Goal: Task Accomplishment & Management: Manage account settings

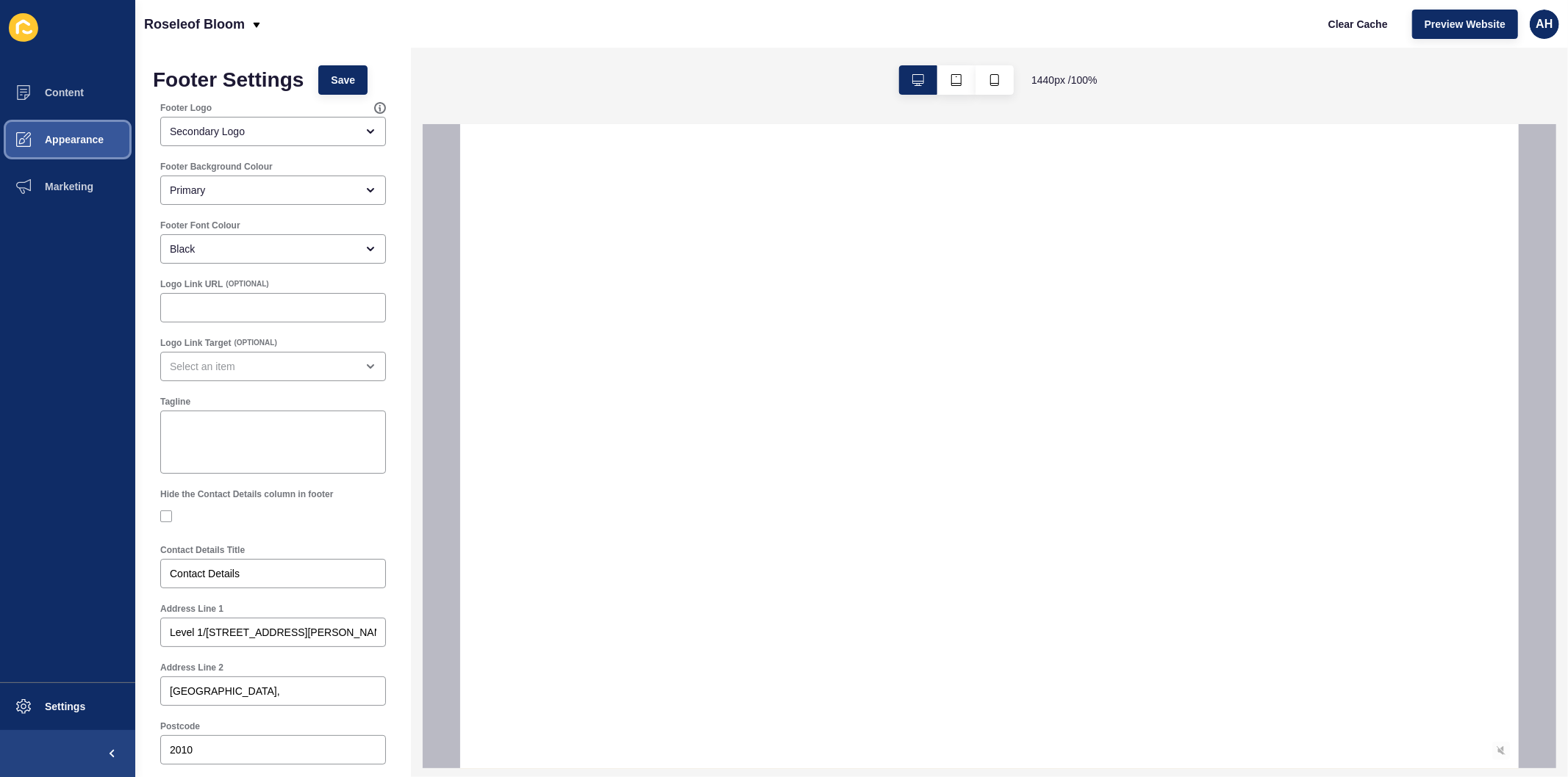
click at [57, 144] on span "Appearance" at bounding box center [51, 140] width 106 height 11
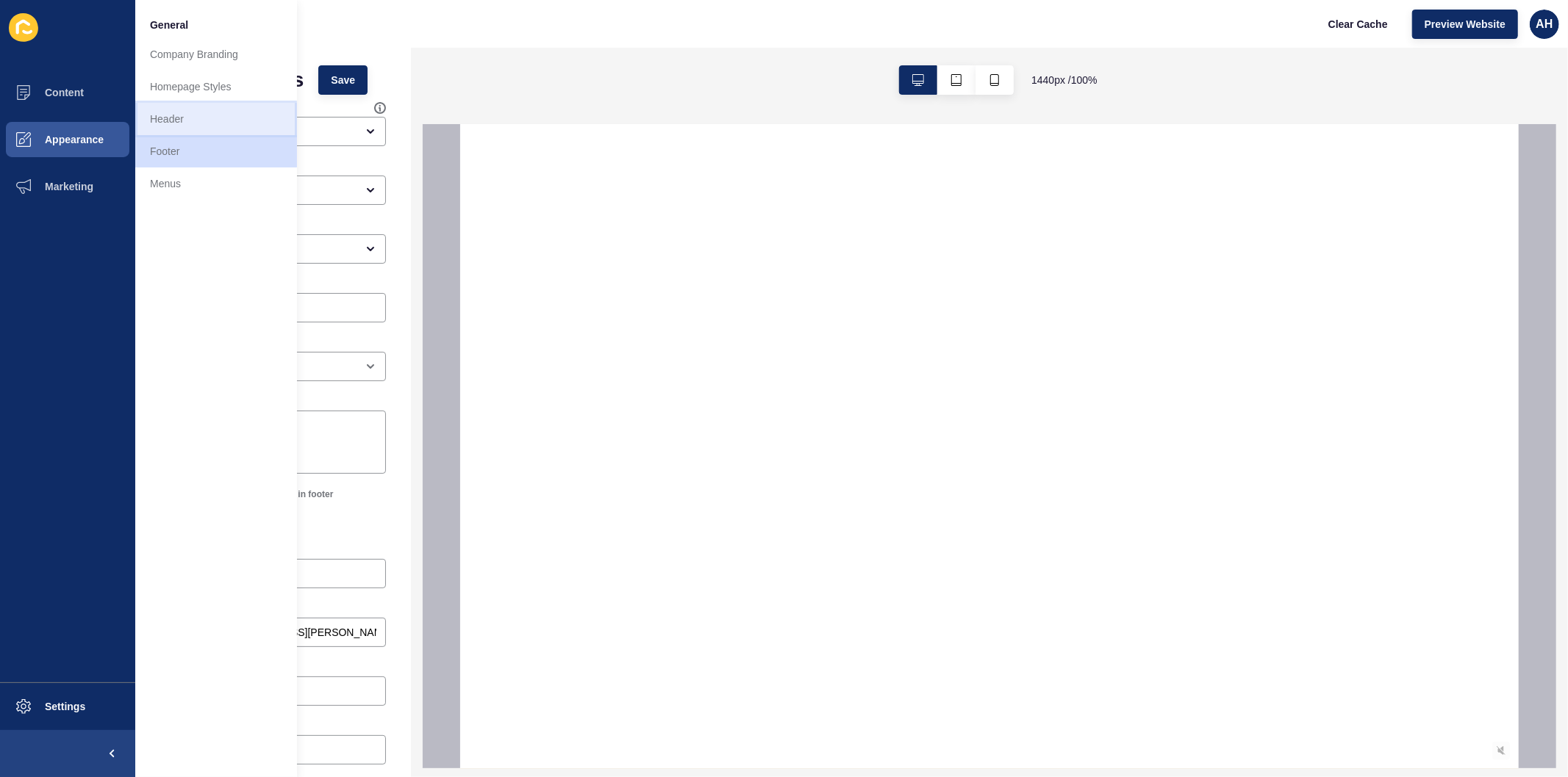
click at [213, 111] on link "Header" at bounding box center [215, 119] width 162 height 32
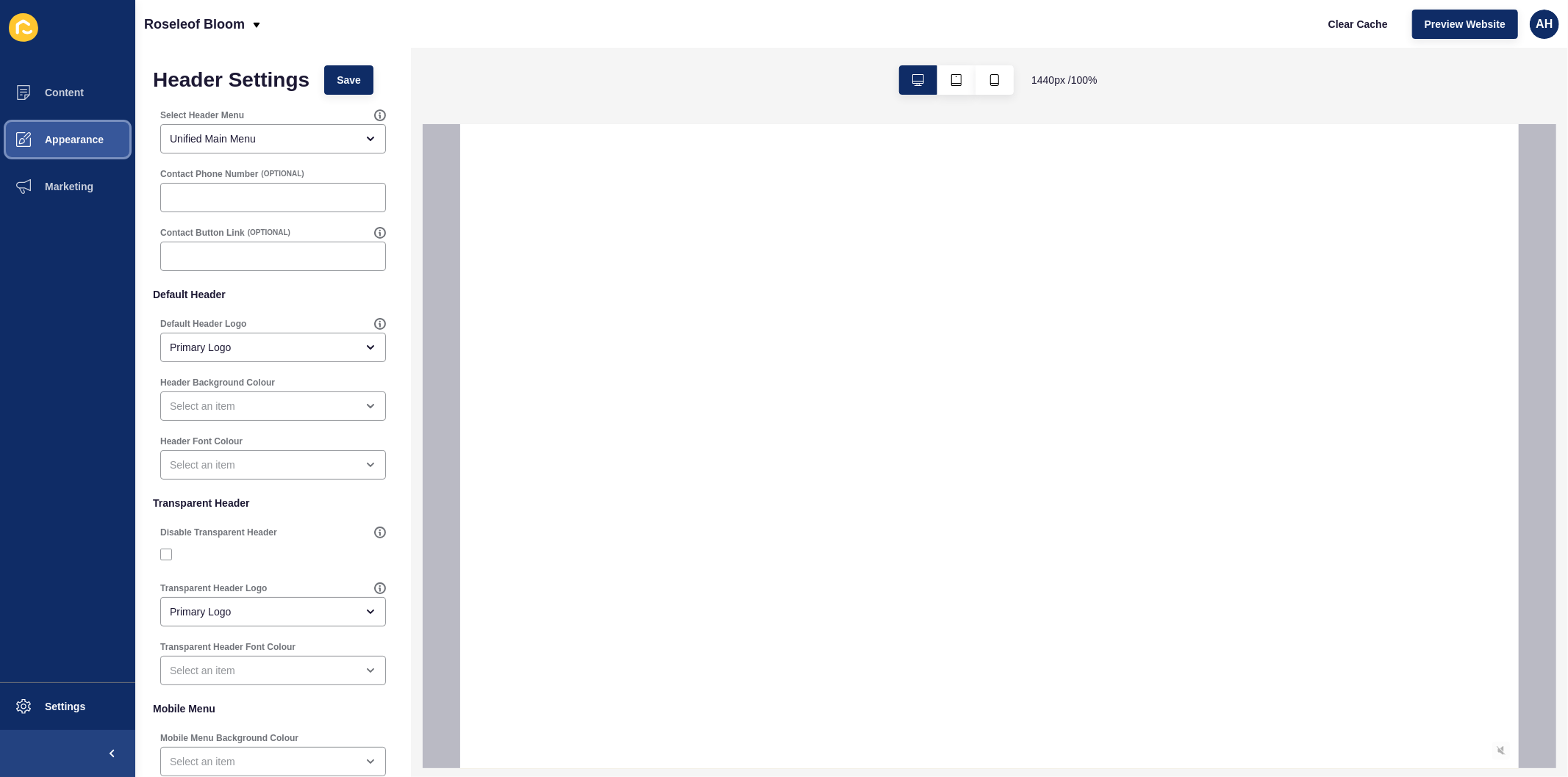
click at [72, 126] on button "Appearance" at bounding box center [67, 140] width 135 height 47
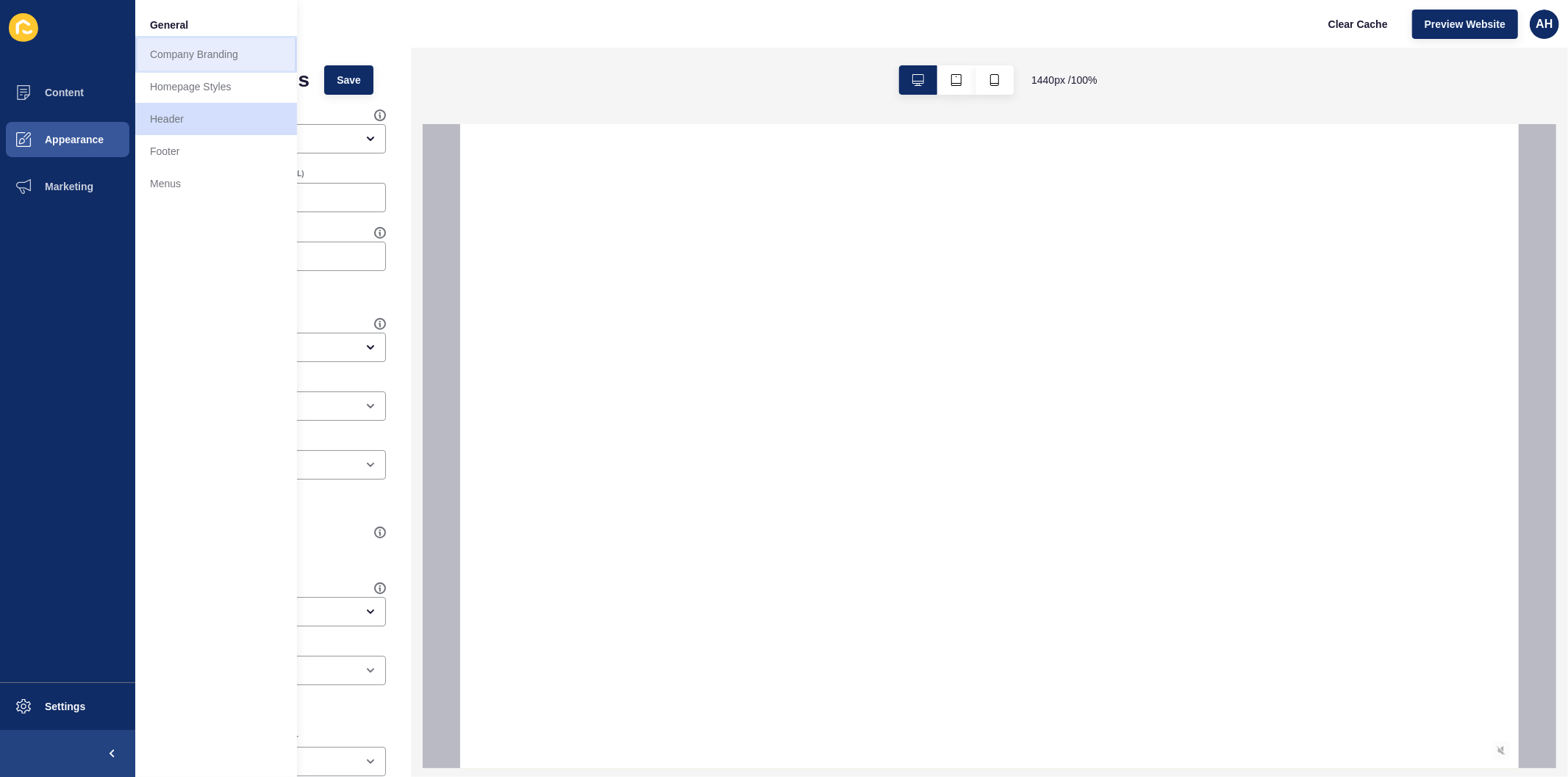
click at [200, 69] on link "Company Branding" at bounding box center [215, 54] width 162 height 32
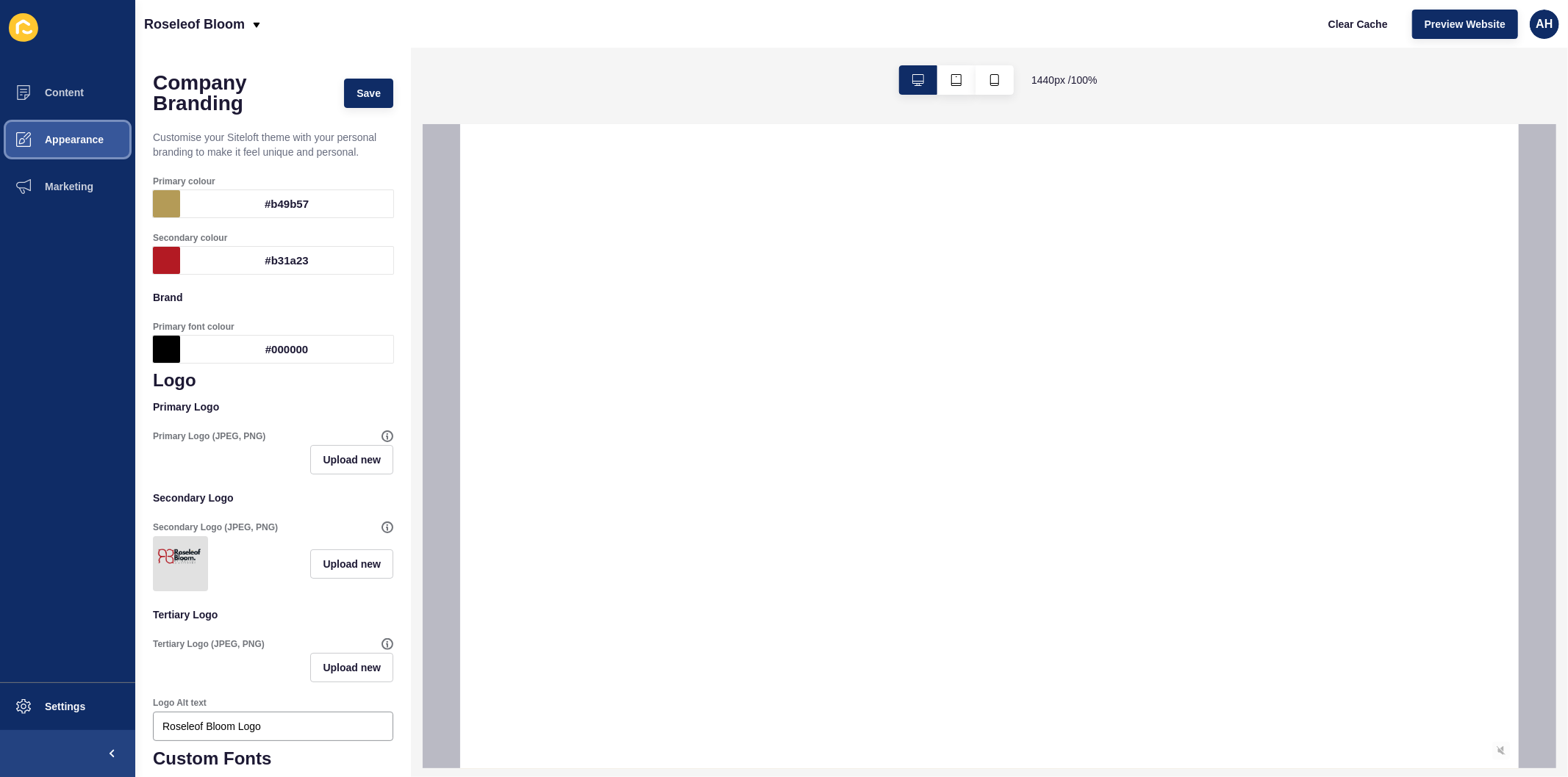
click at [72, 140] on span "Appearance" at bounding box center [51, 140] width 106 height 11
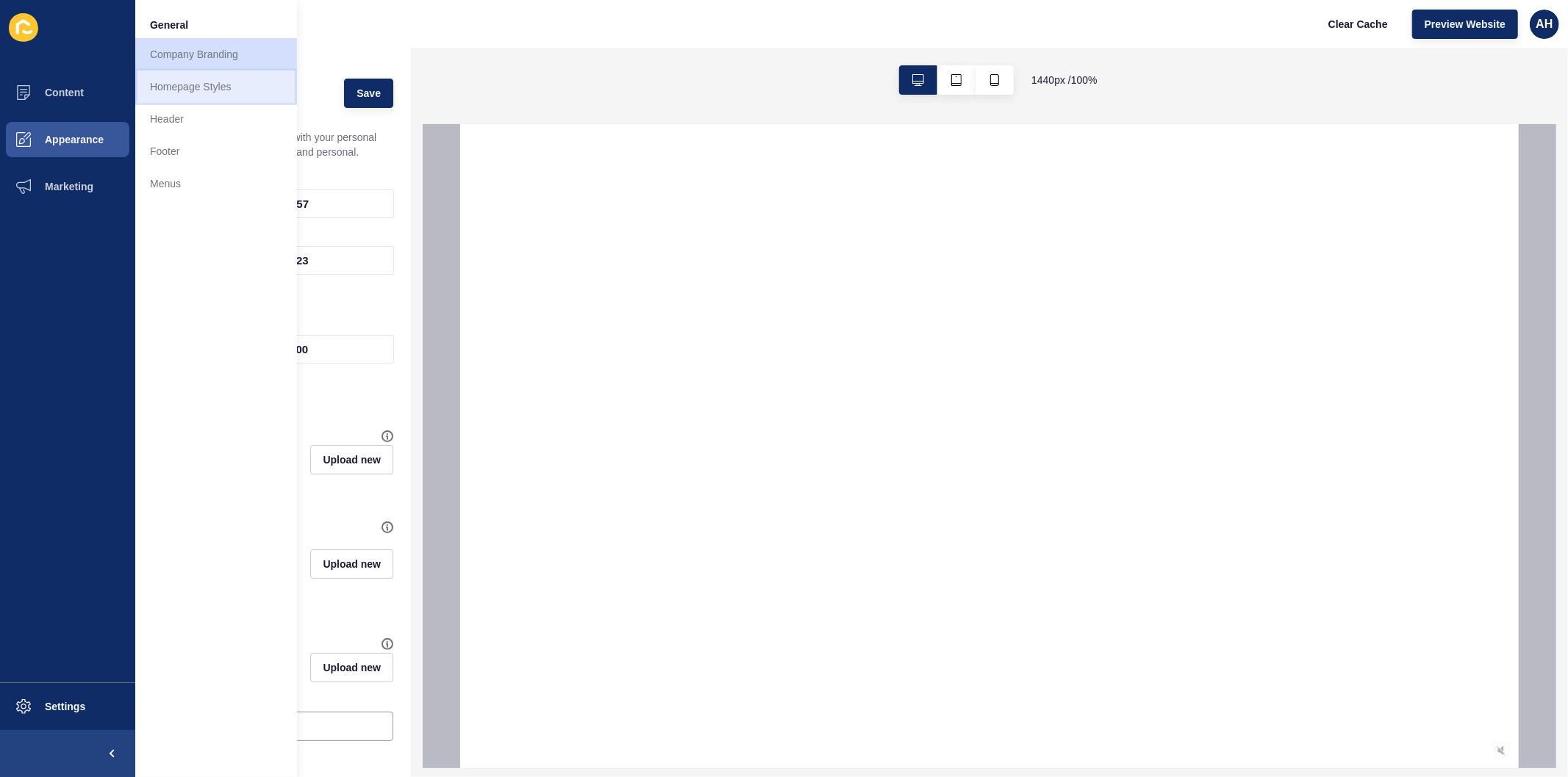
click at [237, 72] on link "Homepage Styles" at bounding box center [215, 87] width 162 height 32
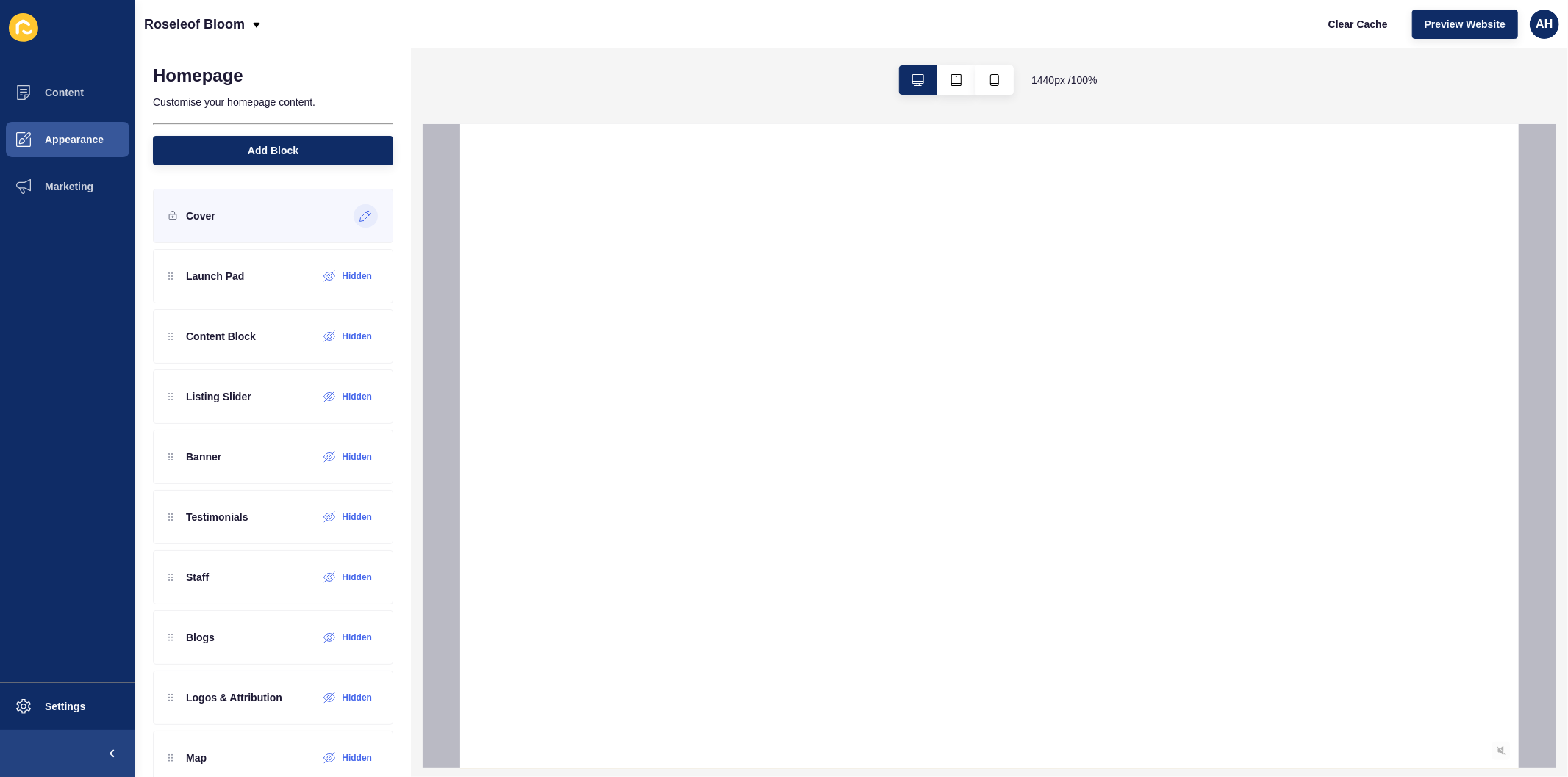
click at [359, 214] on icon at bounding box center [365, 216] width 12 height 11
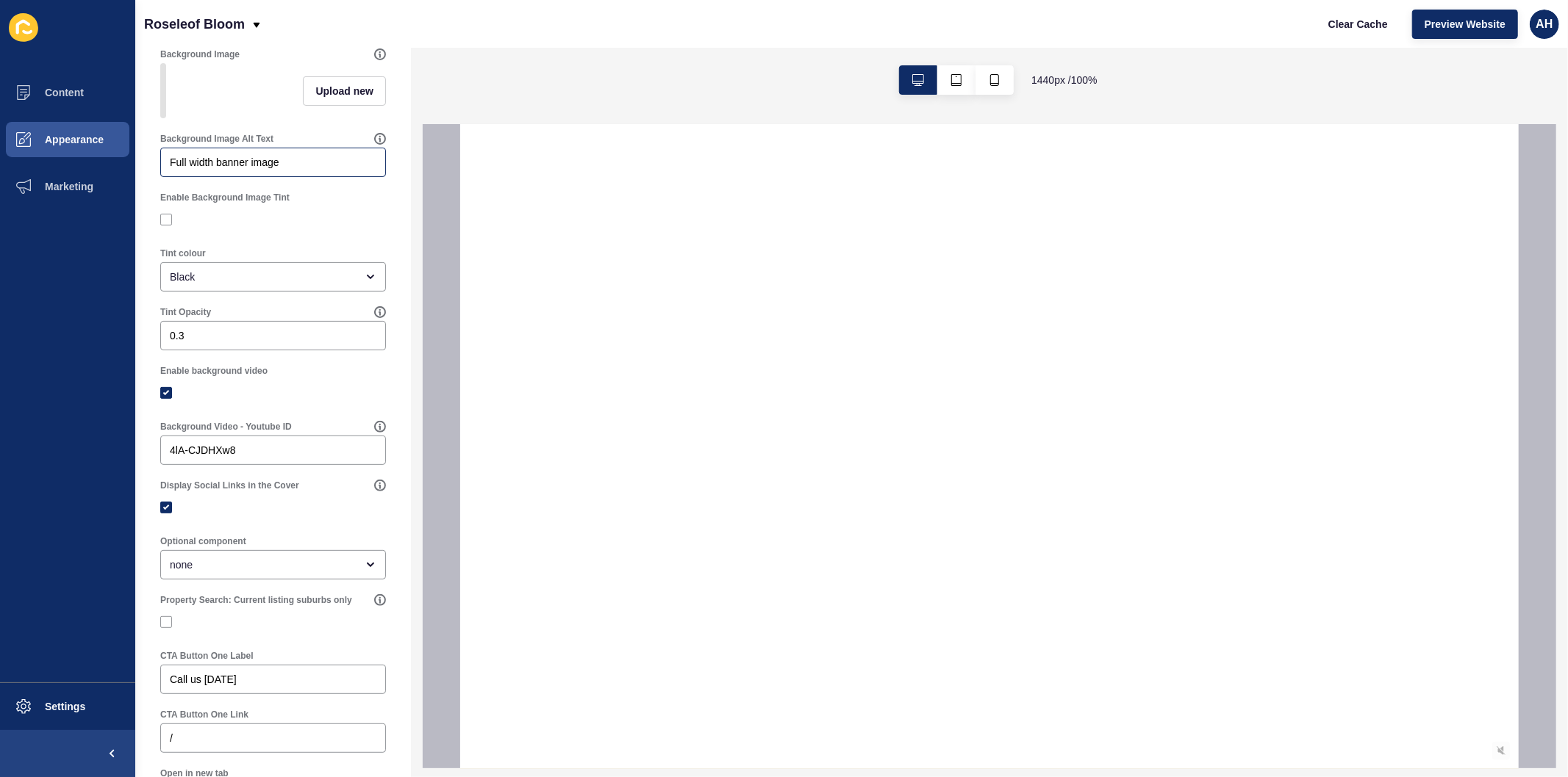
scroll to position [326, 0]
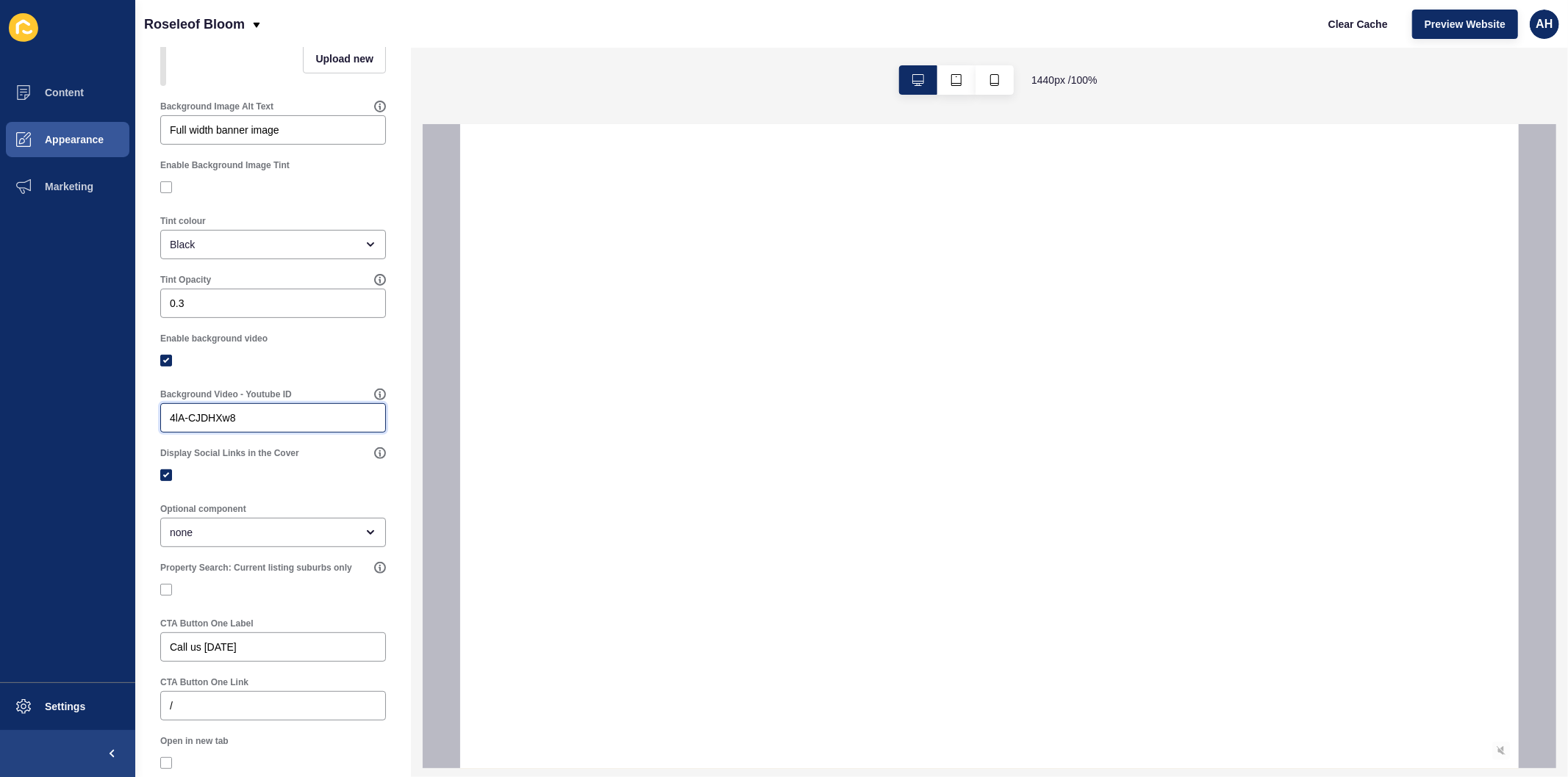
drag, startPoint x: 259, startPoint y: 429, endPoint x: 127, endPoint y: 413, distance: 133.0
click at [127, 413] on div "Content Appearance Marketing Settings Roseleof Bloom Clear Cache Preview Websit…" at bounding box center [784, 388] width 1568 height 777
paste input "JVWFHuiYcy4"
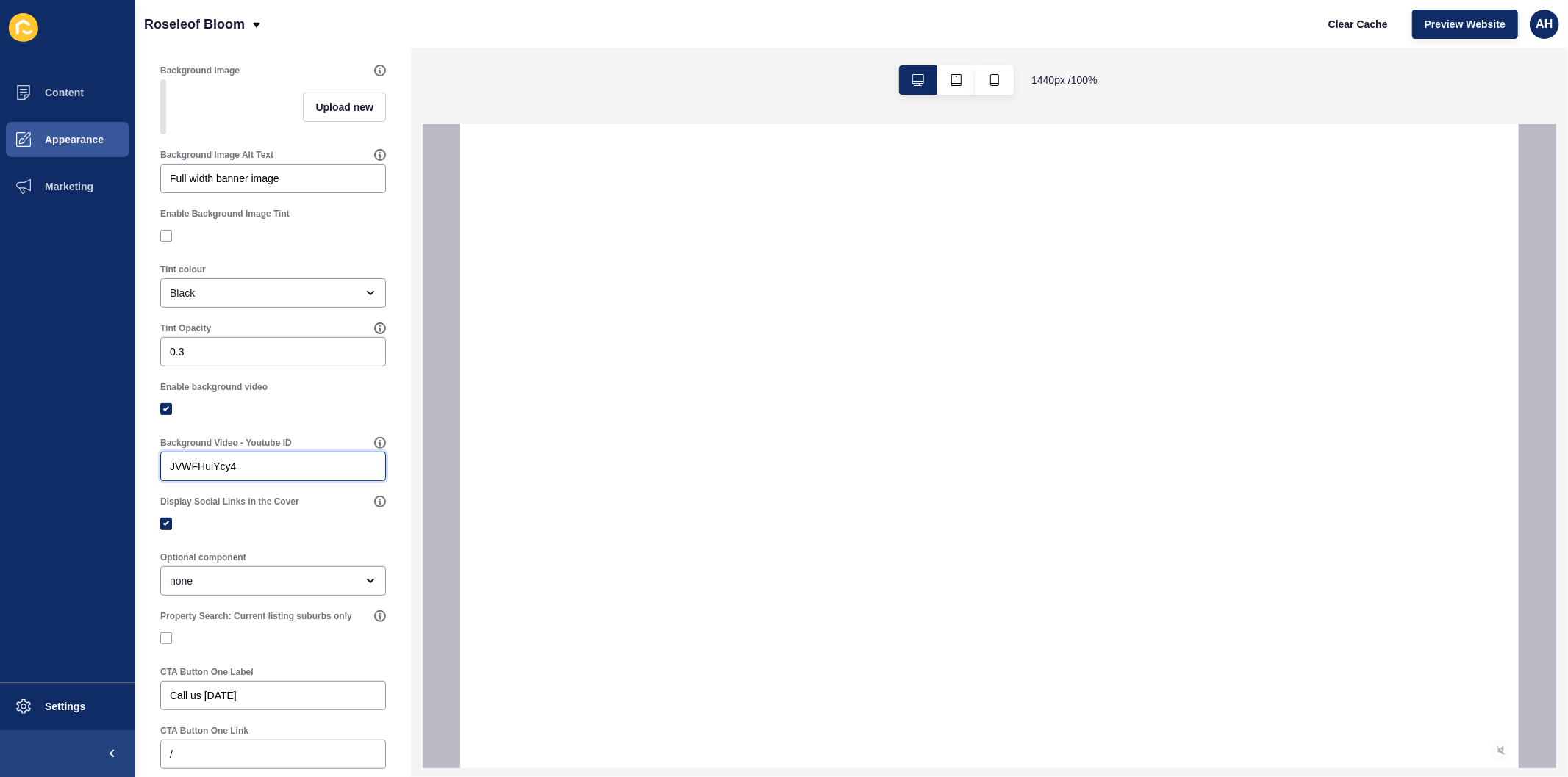
scroll to position [408, 0]
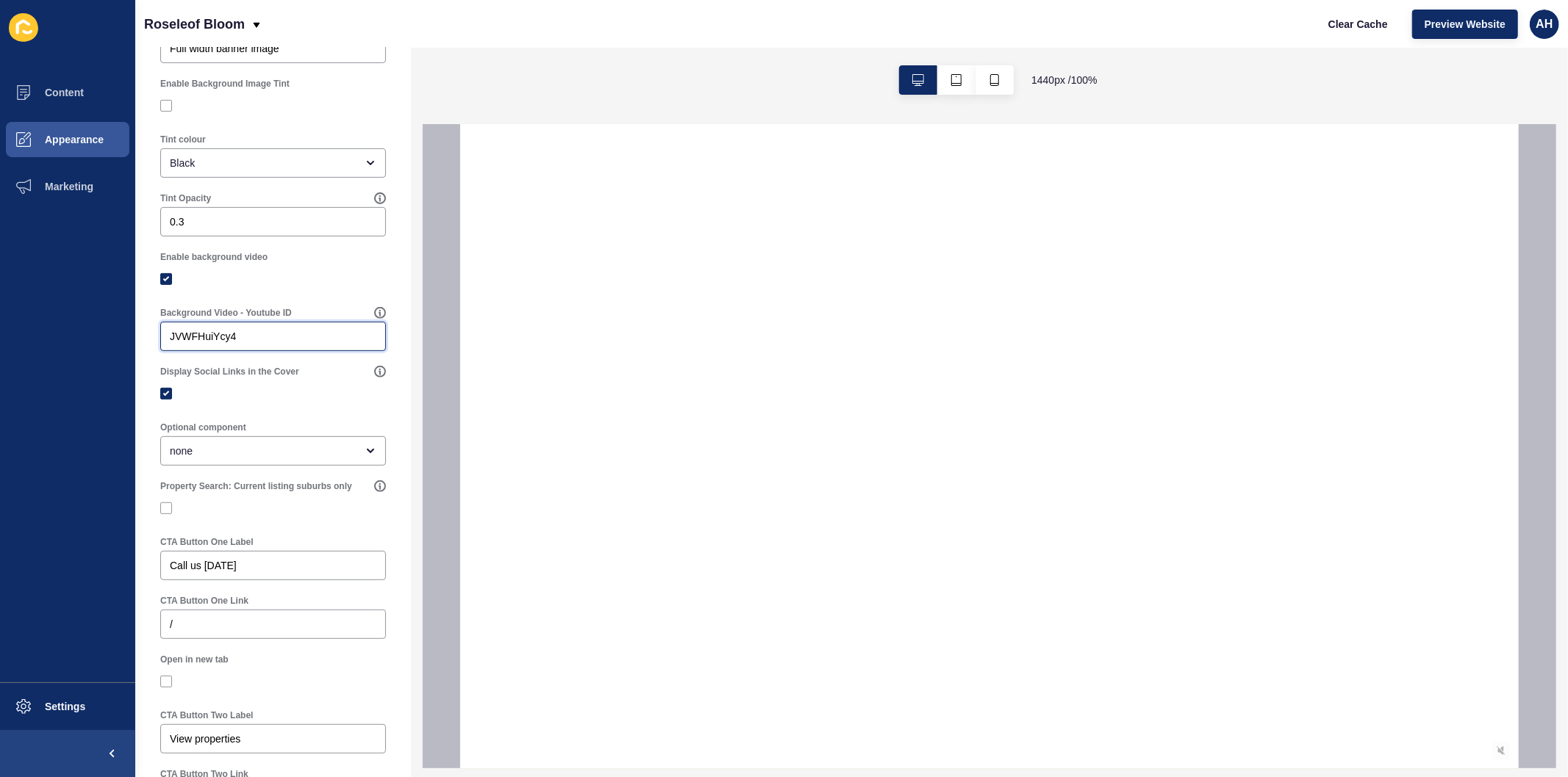
type input "JVWFHuiYcy4"
click at [169, 399] on label at bounding box center [166, 394] width 11 height 11
click at [169, 399] on input "Display Social Links in the Cover" at bounding box center [168, 394] width 9 height 9
checkbox input "false"
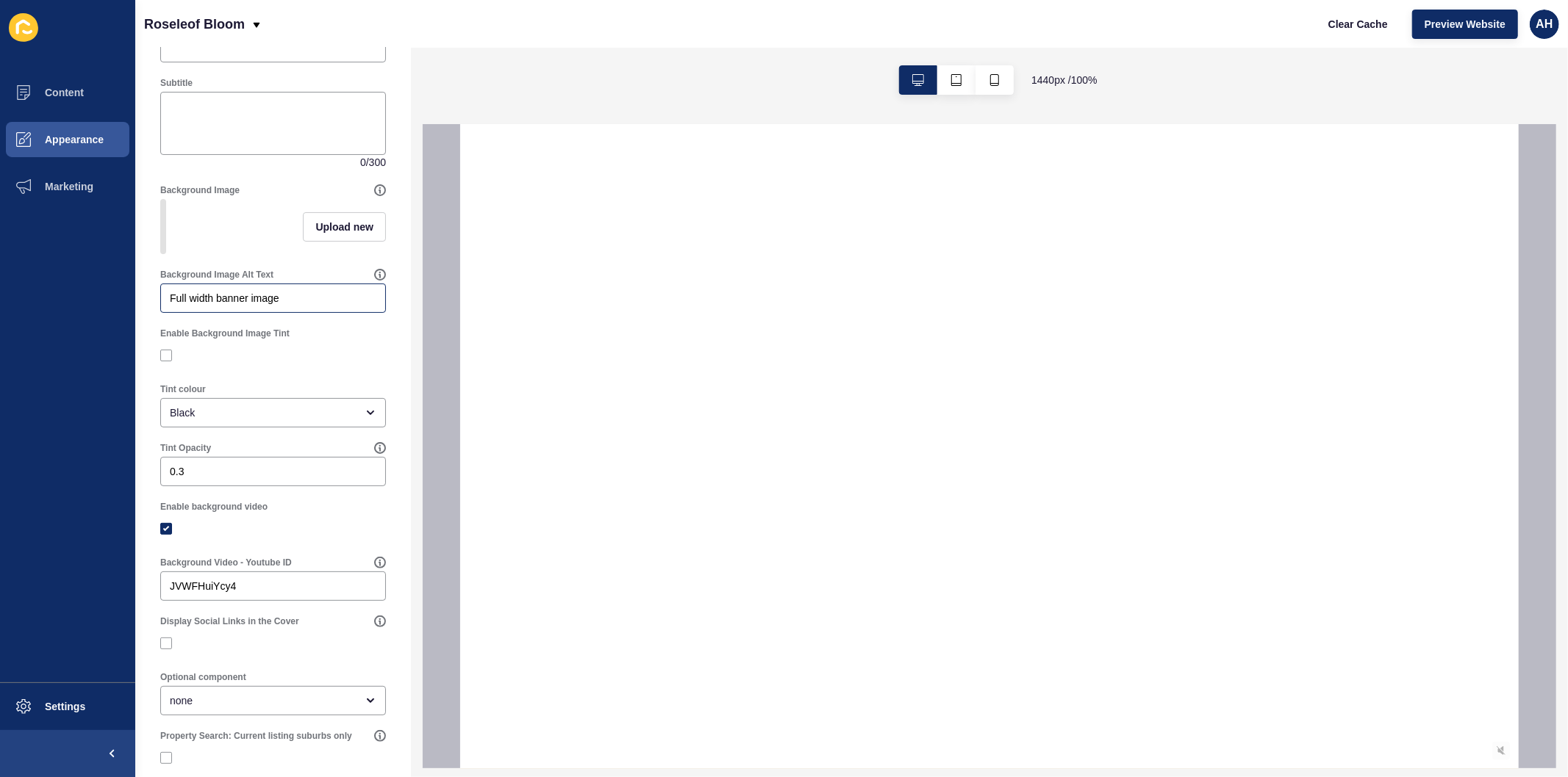
scroll to position [0, 0]
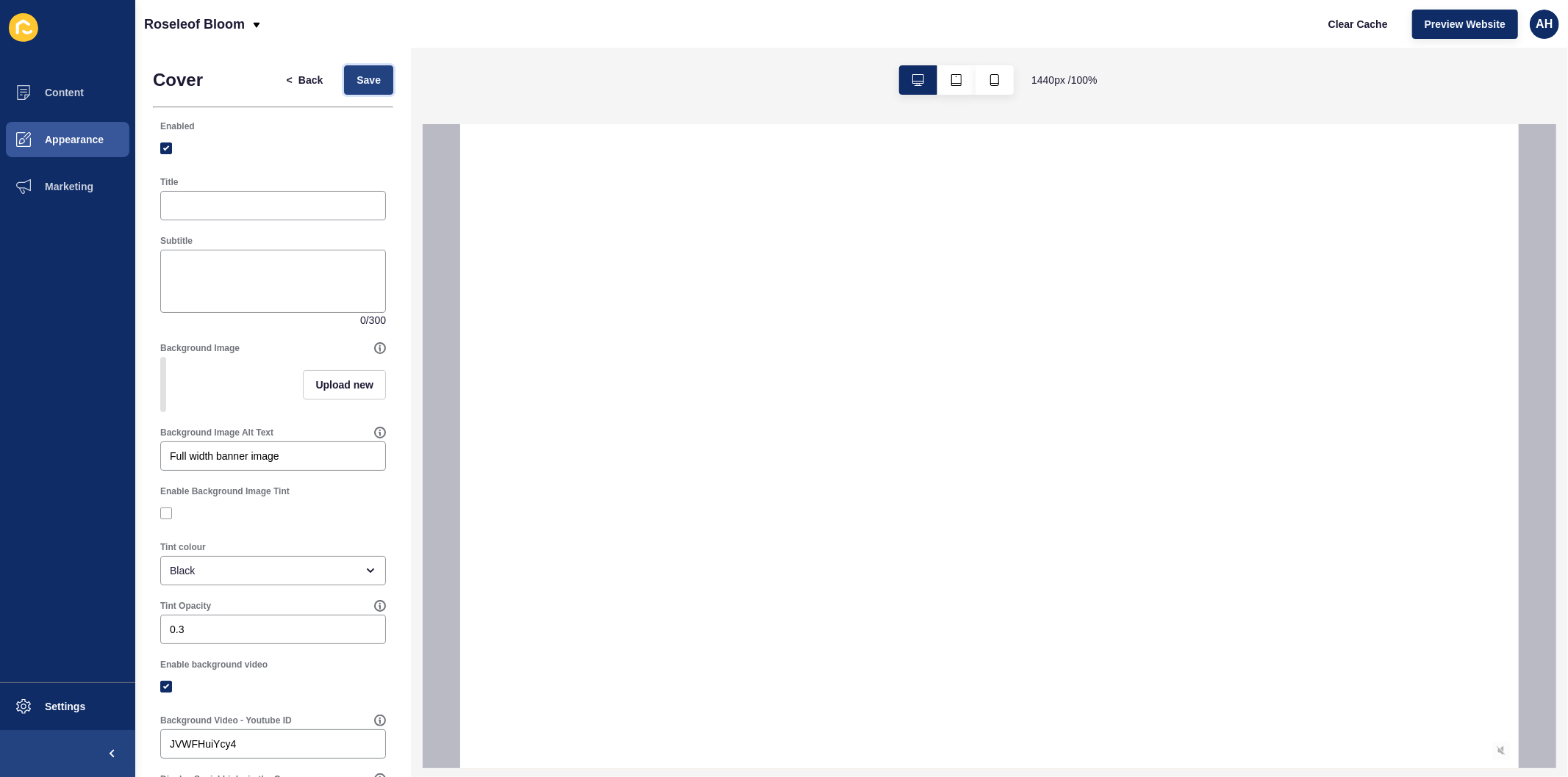
click at [361, 84] on span "Save" at bounding box center [368, 80] width 25 height 15
click at [298, 79] on span "Back" at bounding box center [311, 80] width 25 height 15
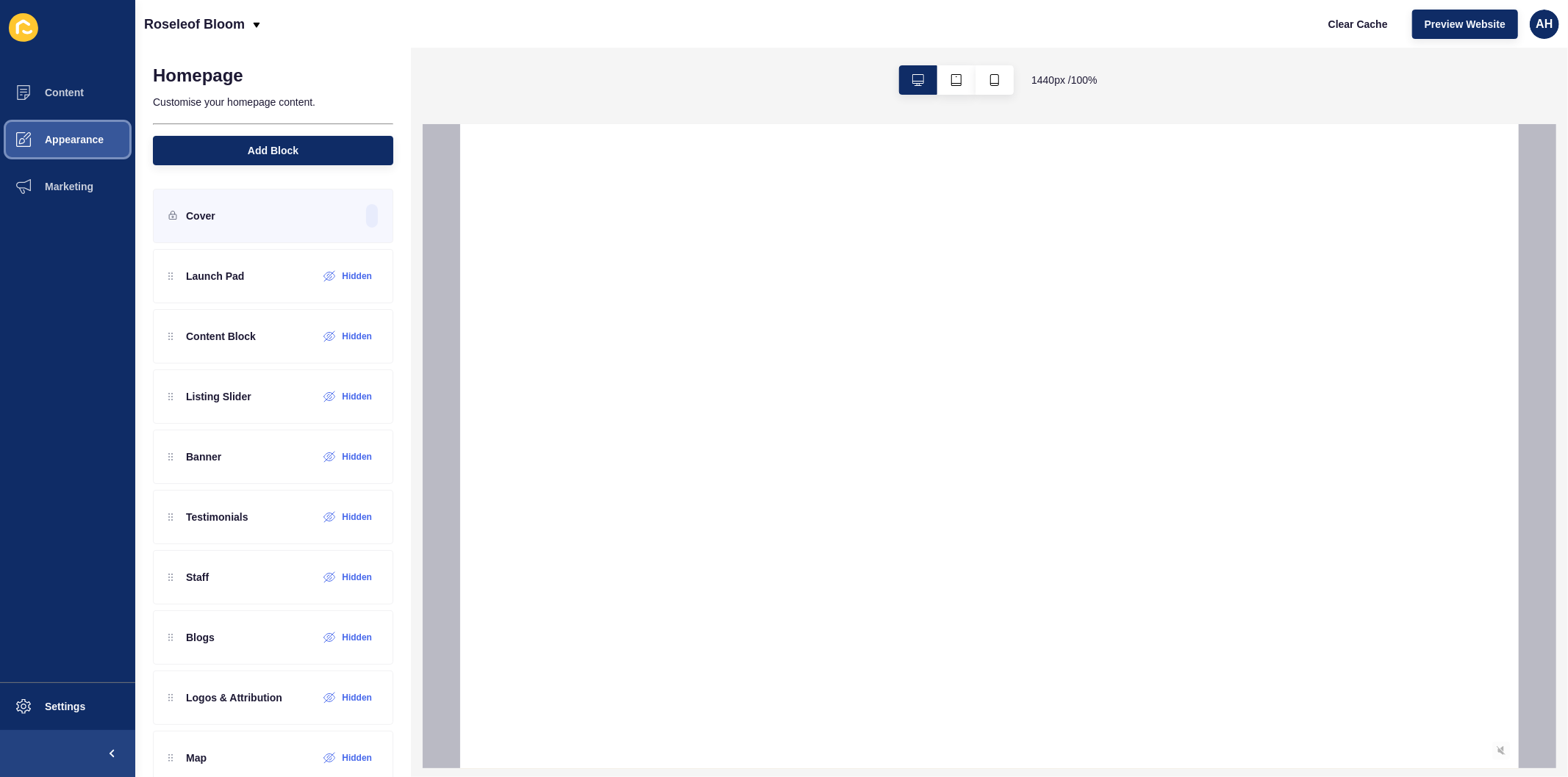
click at [86, 144] on span "Appearance" at bounding box center [51, 140] width 106 height 11
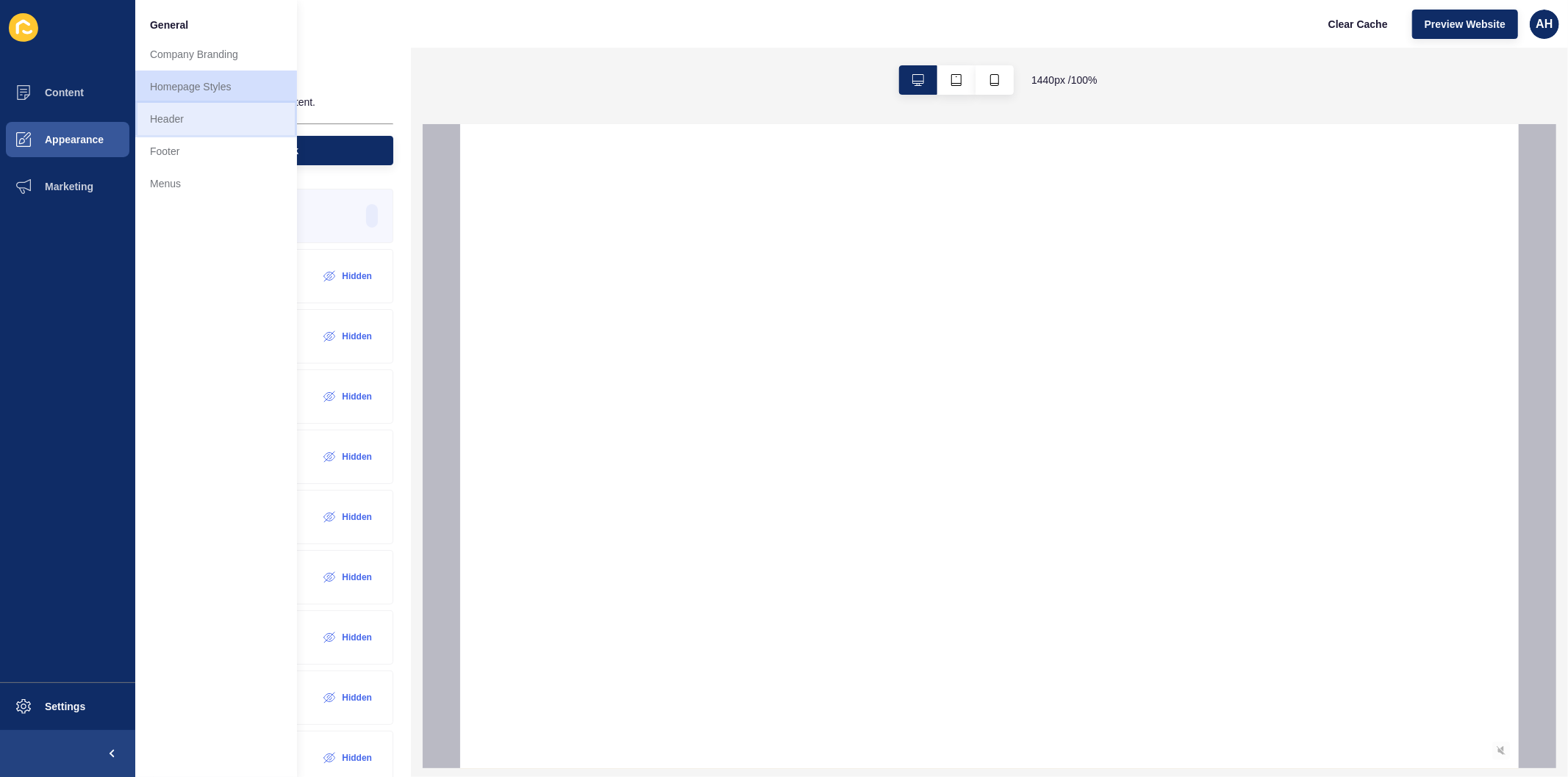
click at [212, 119] on link "Header" at bounding box center [215, 119] width 162 height 32
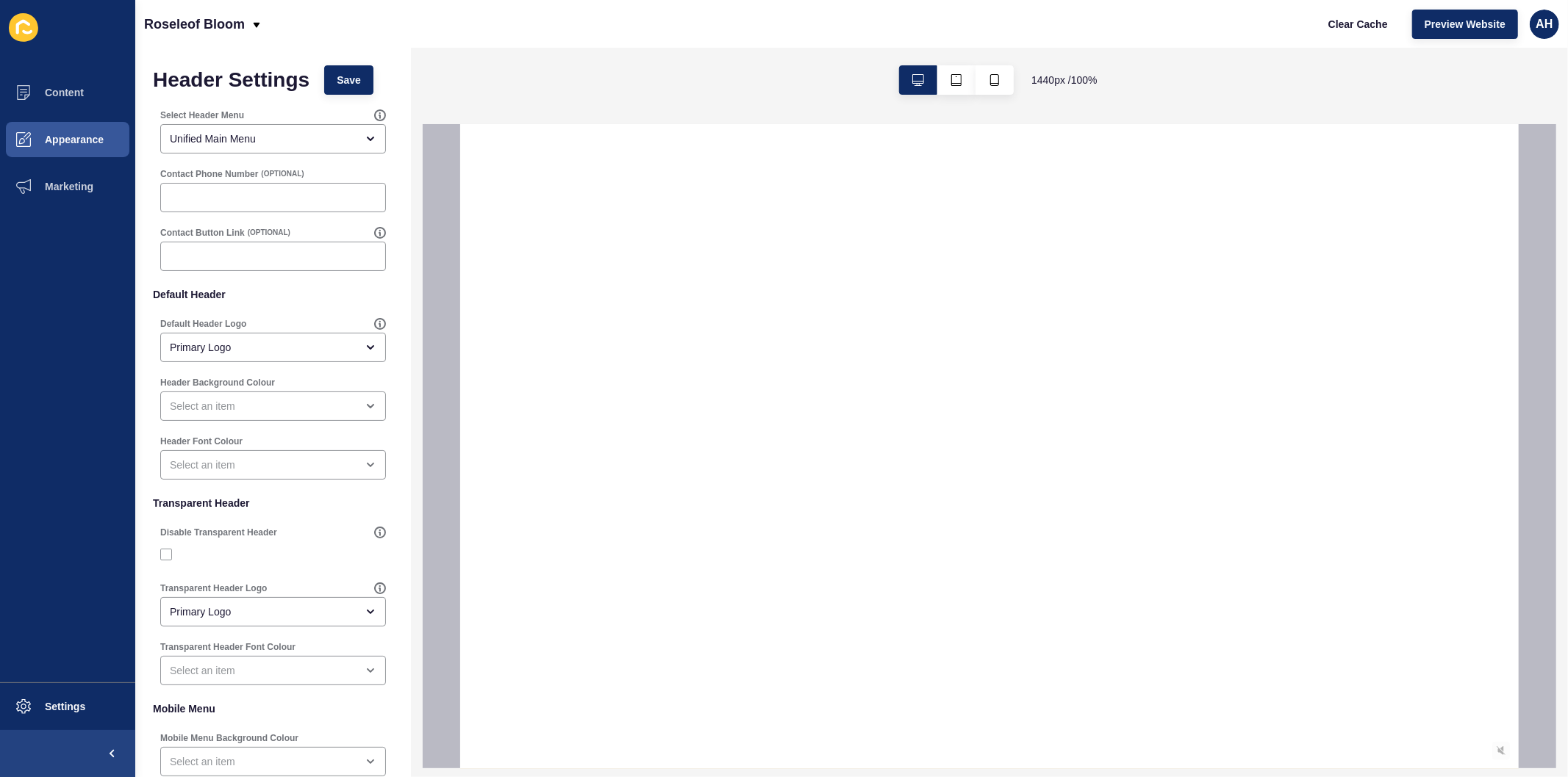
click at [228, 154] on div "Select Header Menu Unified Main Menu" at bounding box center [273, 131] width 229 height 47
click at [228, 143] on div "Unified Main Menu" at bounding box center [263, 139] width 186 height 15
click at [336, 76] on span "Save" at bounding box center [349, 80] width 25 height 15
click at [75, 138] on span "Appearance" at bounding box center [51, 140] width 106 height 11
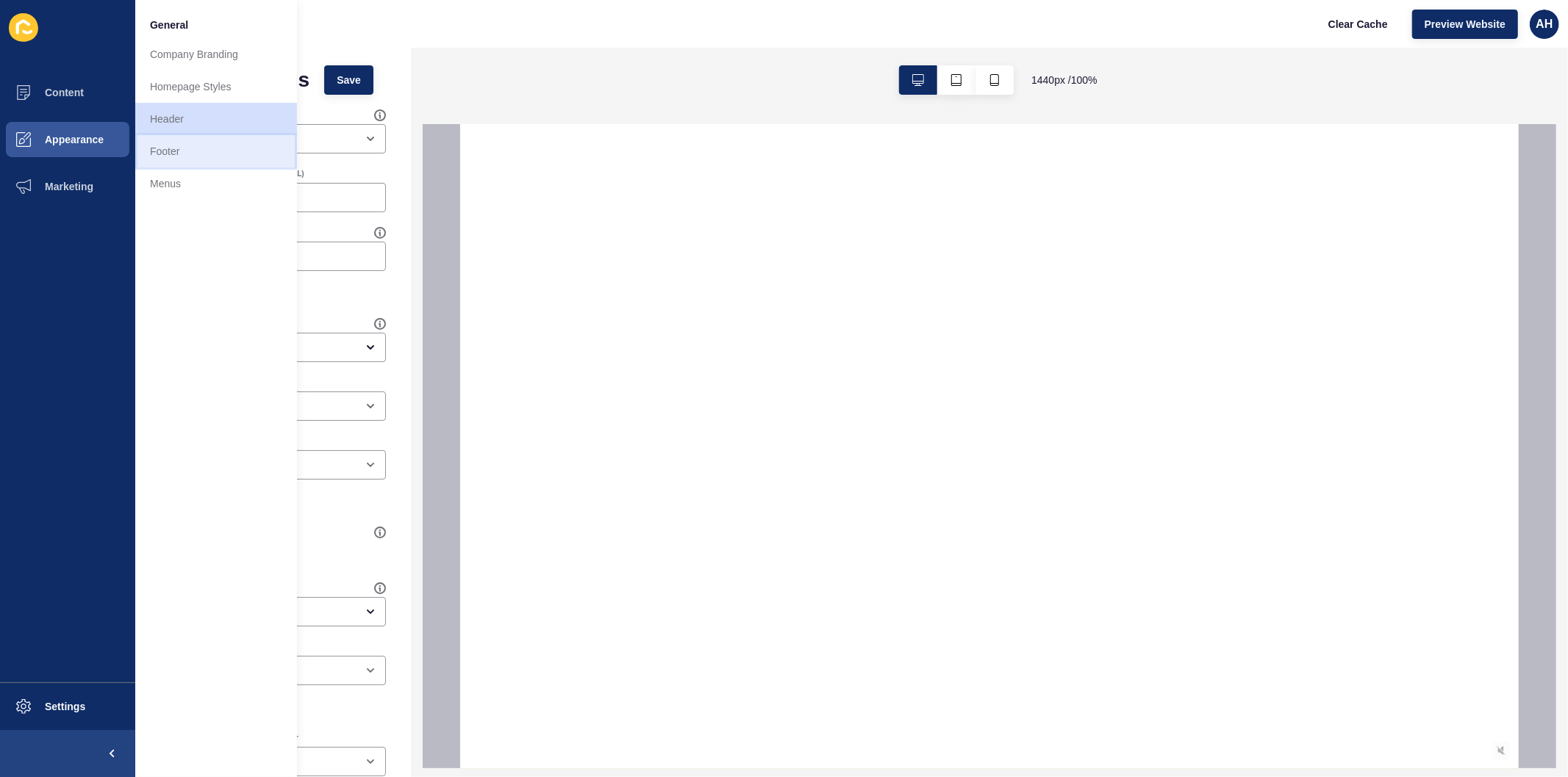
click at [203, 148] on link "Footer" at bounding box center [215, 151] width 162 height 32
